Goal: Task Accomplishment & Management: Manage account settings

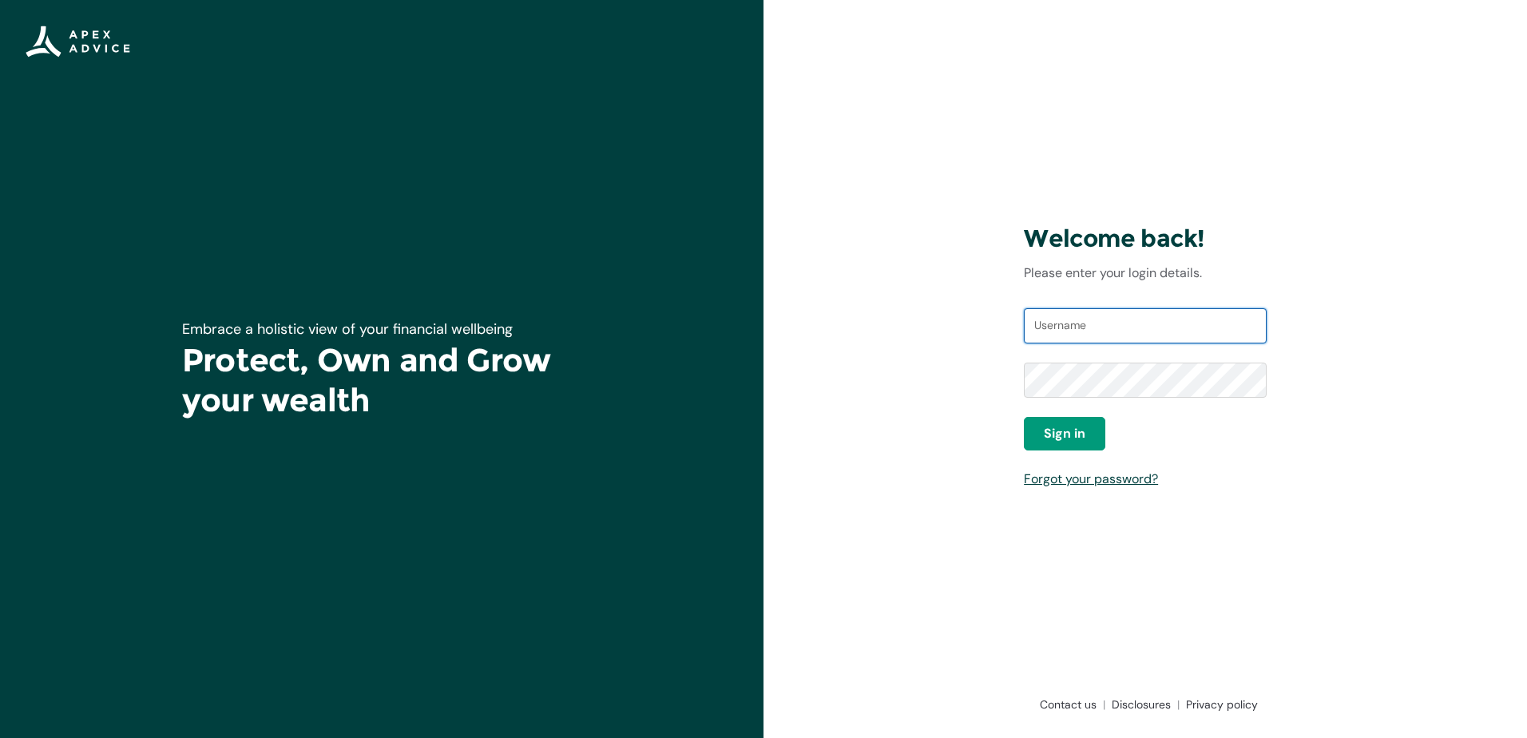
type input "[EMAIL_ADDRESS][DOMAIN_NAME]"
click at [931, 582] on div "Welcome back! Please enter your login details. Username [EMAIL_ADDRESS][DOMAIN_…" at bounding box center [1146, 369] width 764 height 738
click at [1075, 441] on span "Sign in" at bounding box center [1065, 433] width 42 height 19
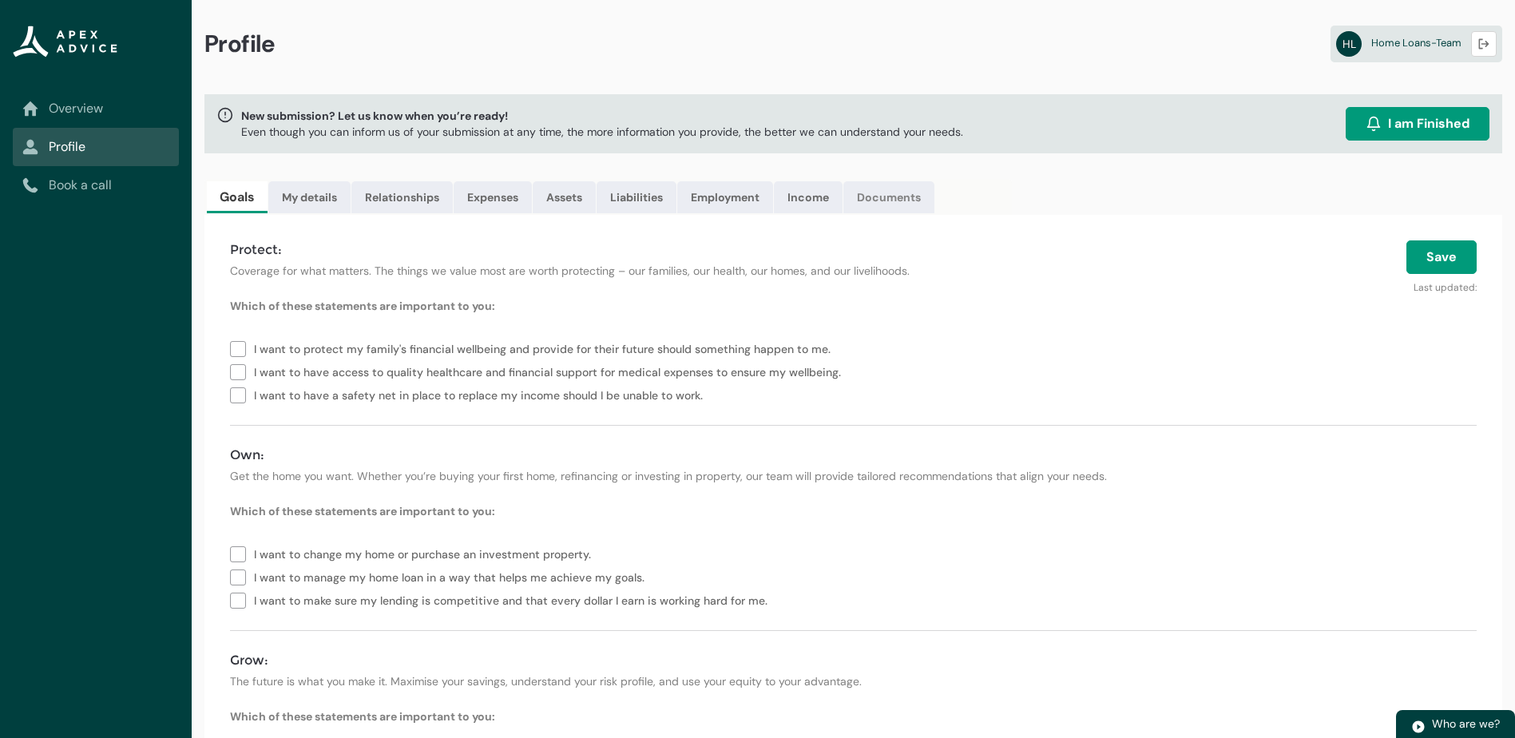
click at [882, 200] on link "Documents" at bounding box center [888, 197] width 91 height 32
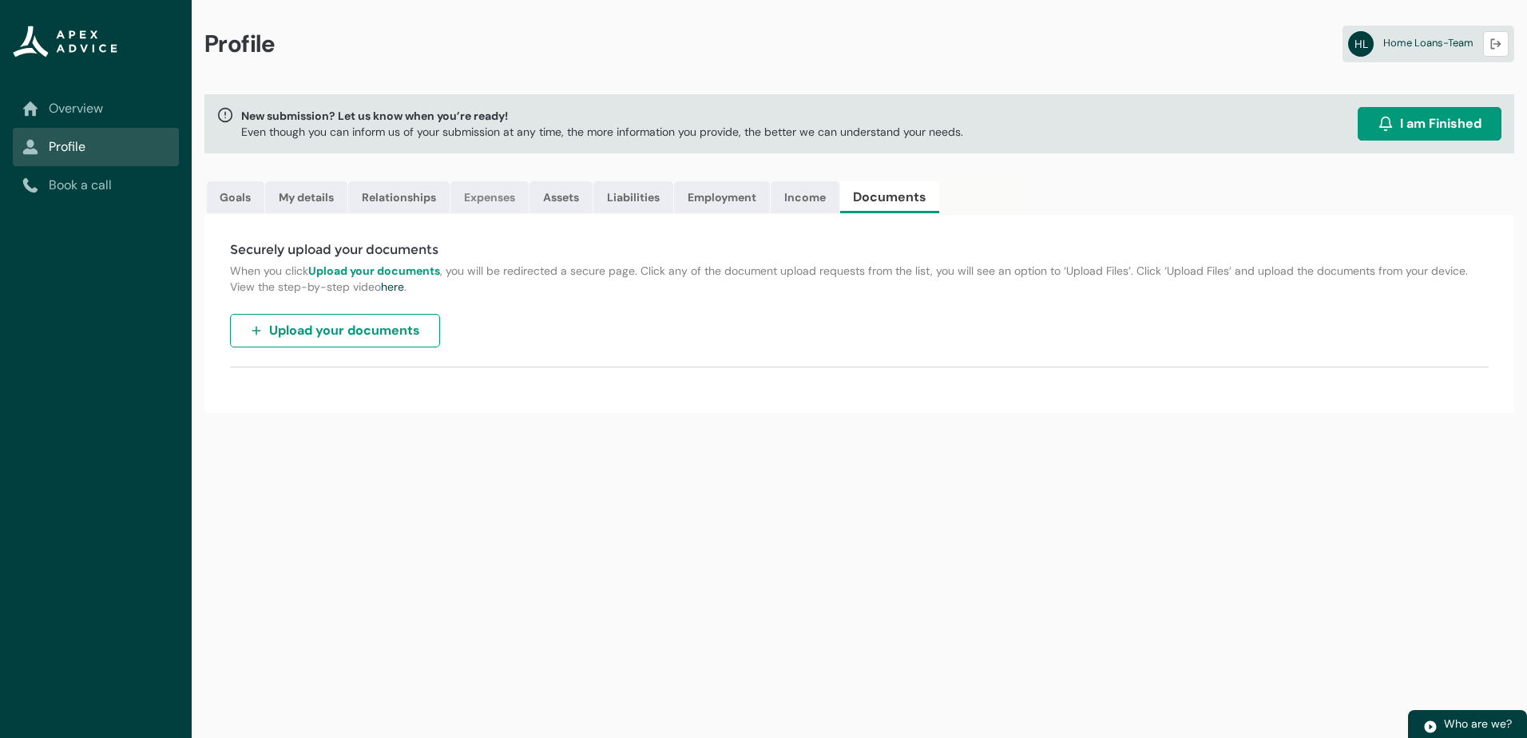
click at [507, 200] on link "Expenses" at bounding box center [489, 197] width 78 height 32
